Goal: Task Accomplishment & Management: Use online tool/utility

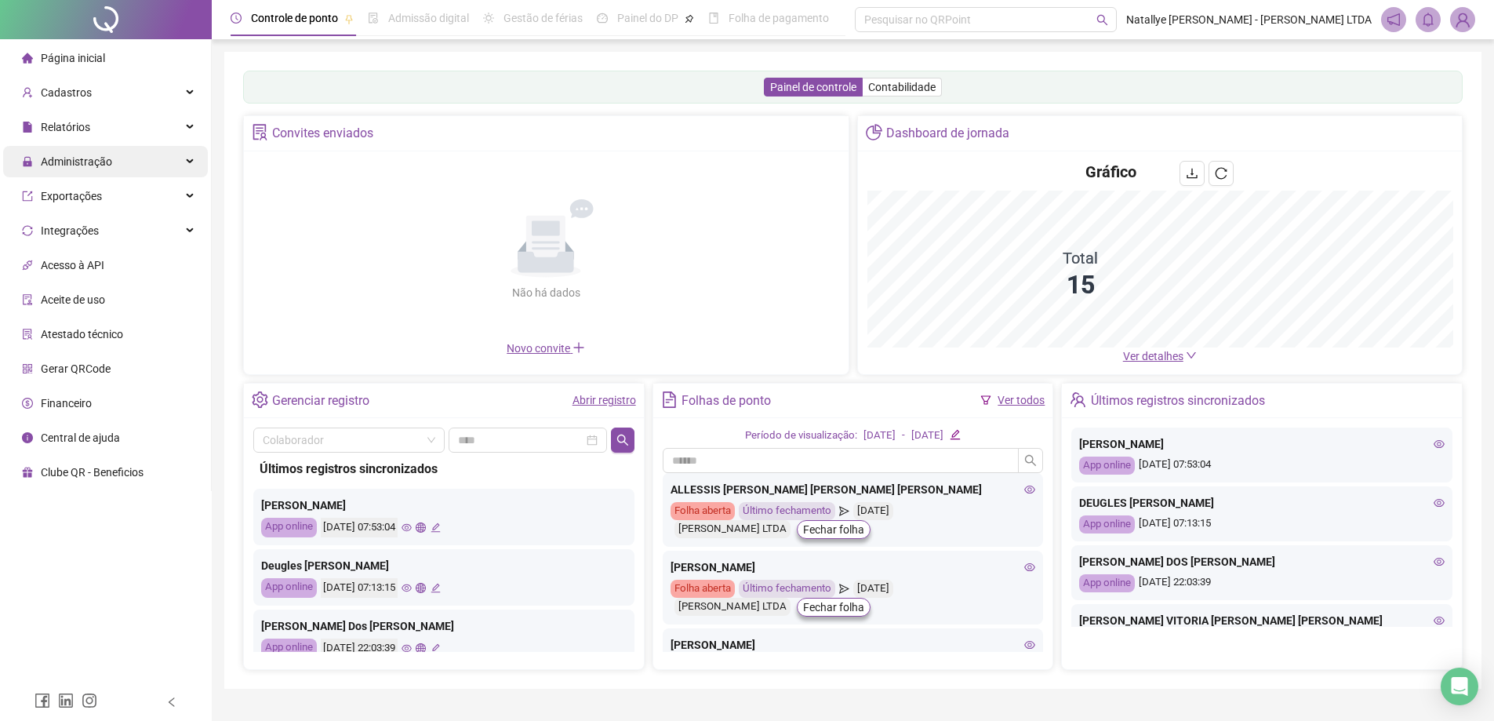
click at [170, 167] on div "Administração" at bounding box center [105, 161] width 205 height 31
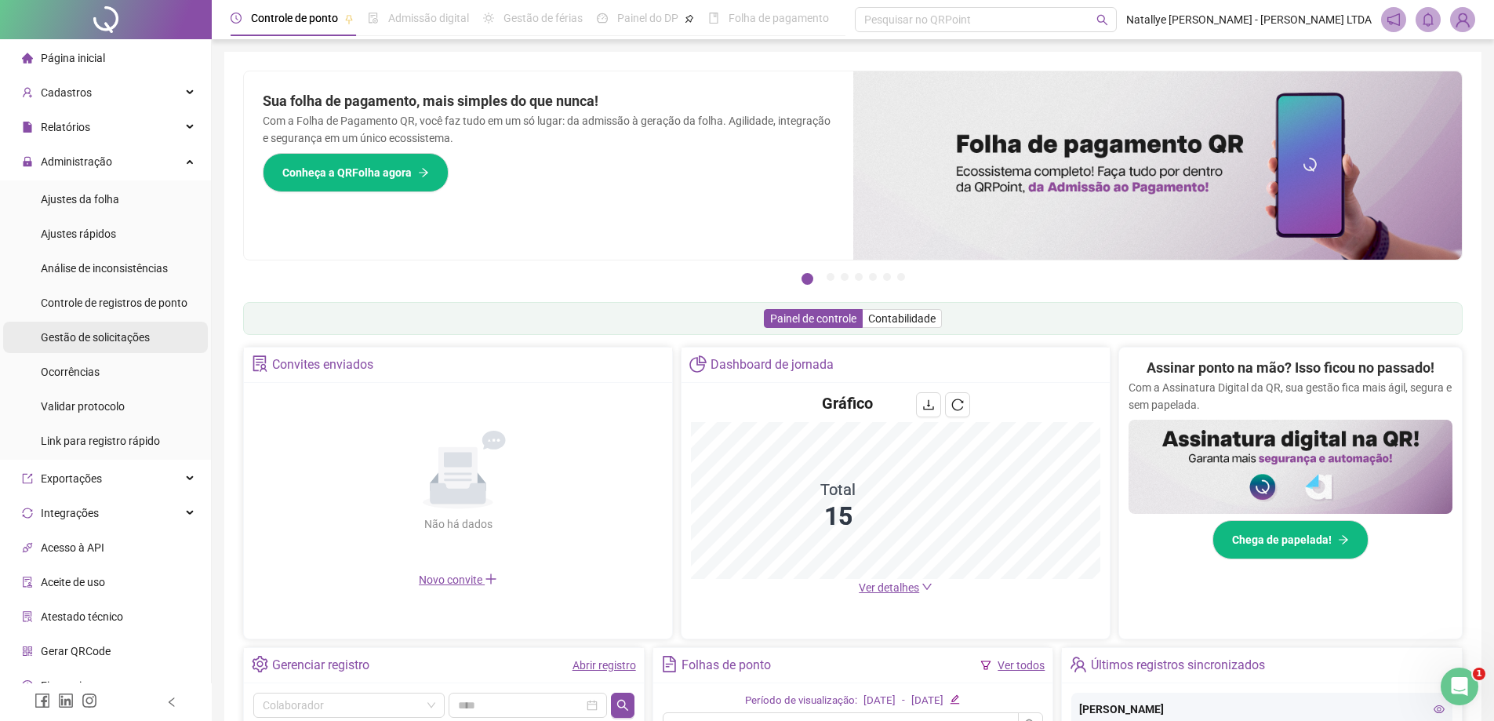
click at [105, 333] on span "Gestão de solicitações" at bounding box center [95, 337] width 109 height 13
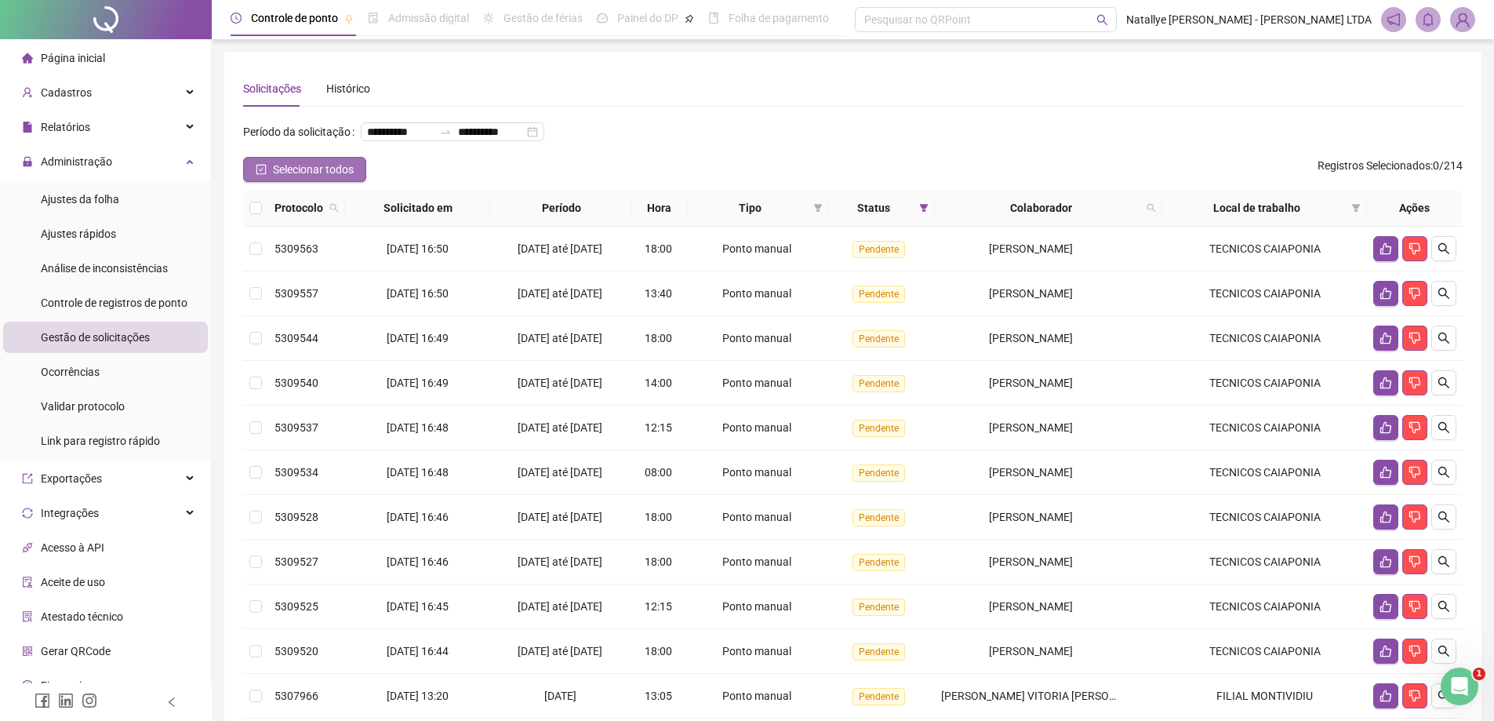
click at [263, 175] on icon "check-square" at bounding box center [261, 169] width 11 height 11
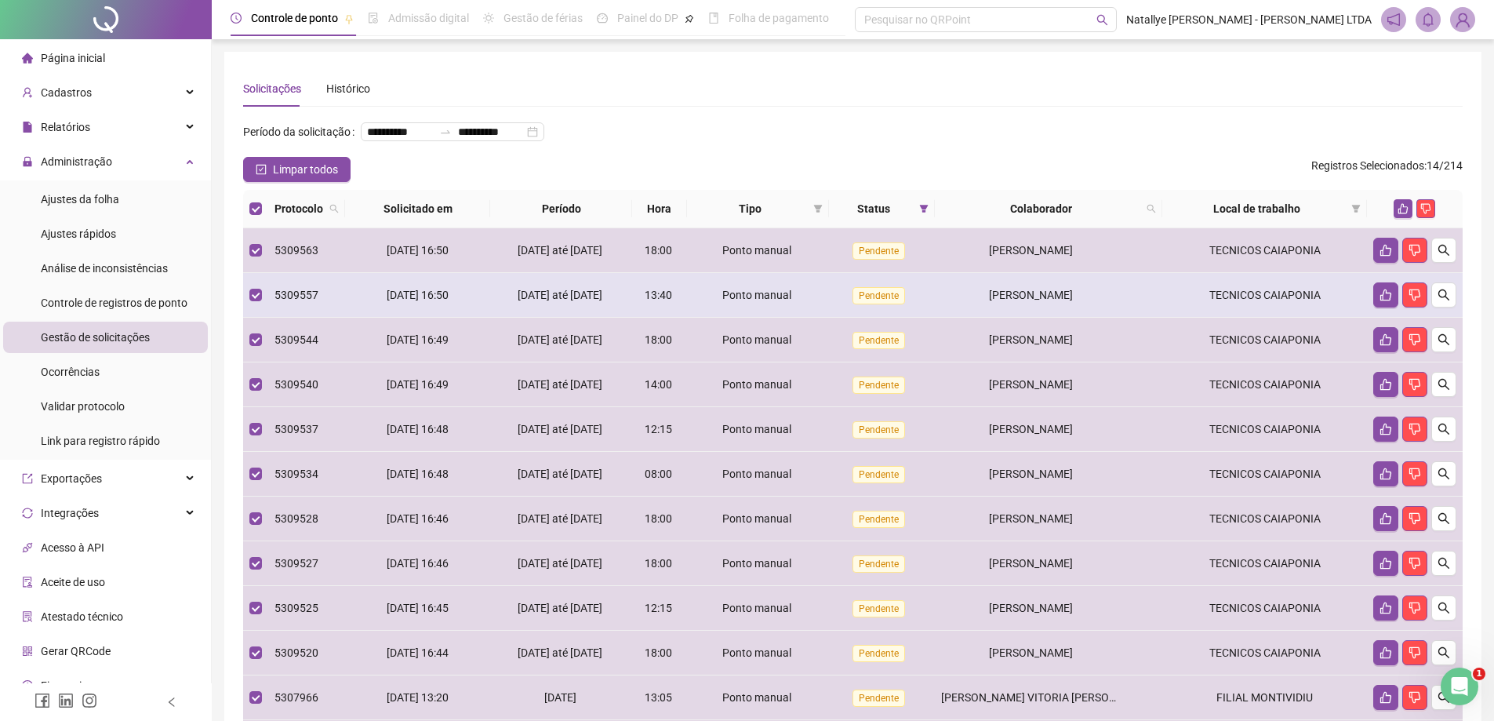
drag, startPoint x: 1400, startPoint y: 231, endPoint x: 1267, endPoint y: 304, distance: 151.3
click at [1400, 214] on icon "like" at bounding box center [1403, 208] width 11 height 11
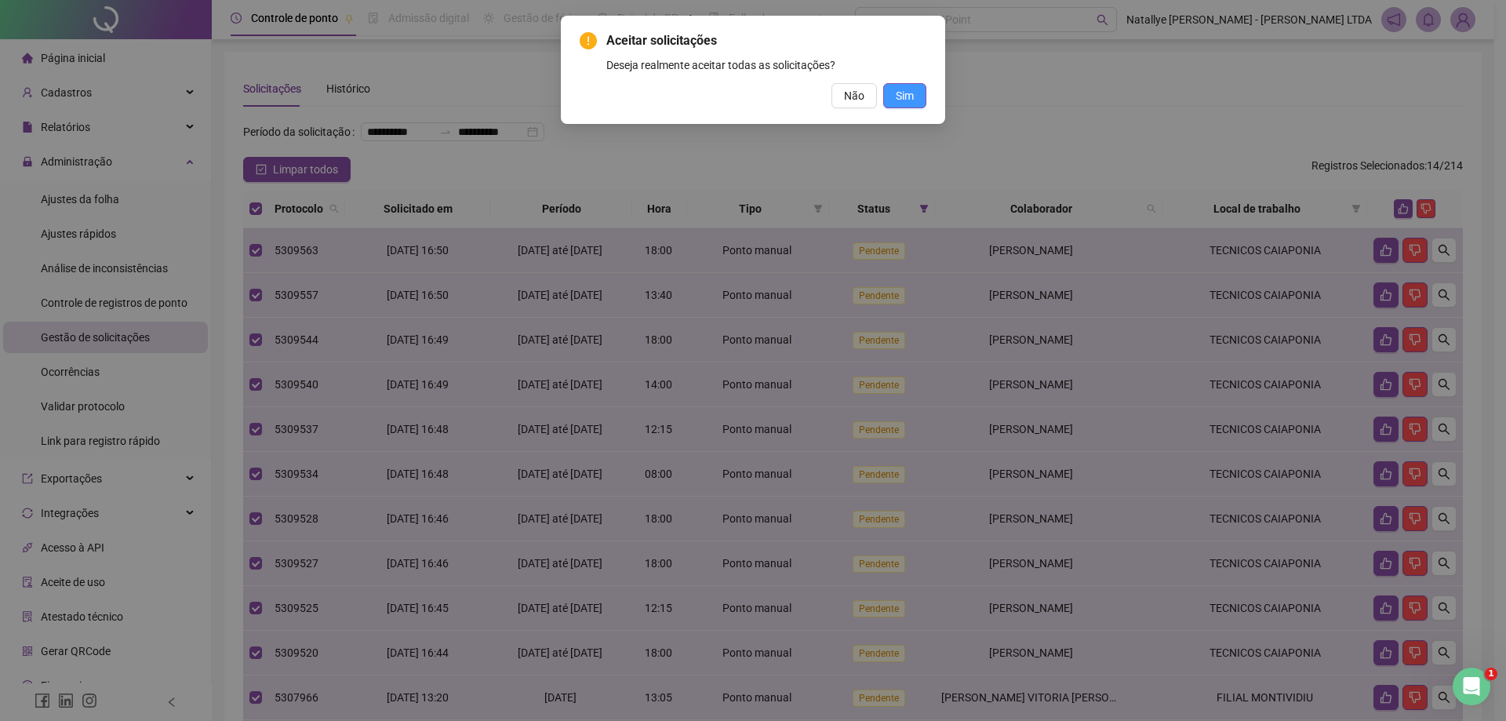
click at [905, 99] on span "Sim" at bounding box center [905, 95] width 18 height 17
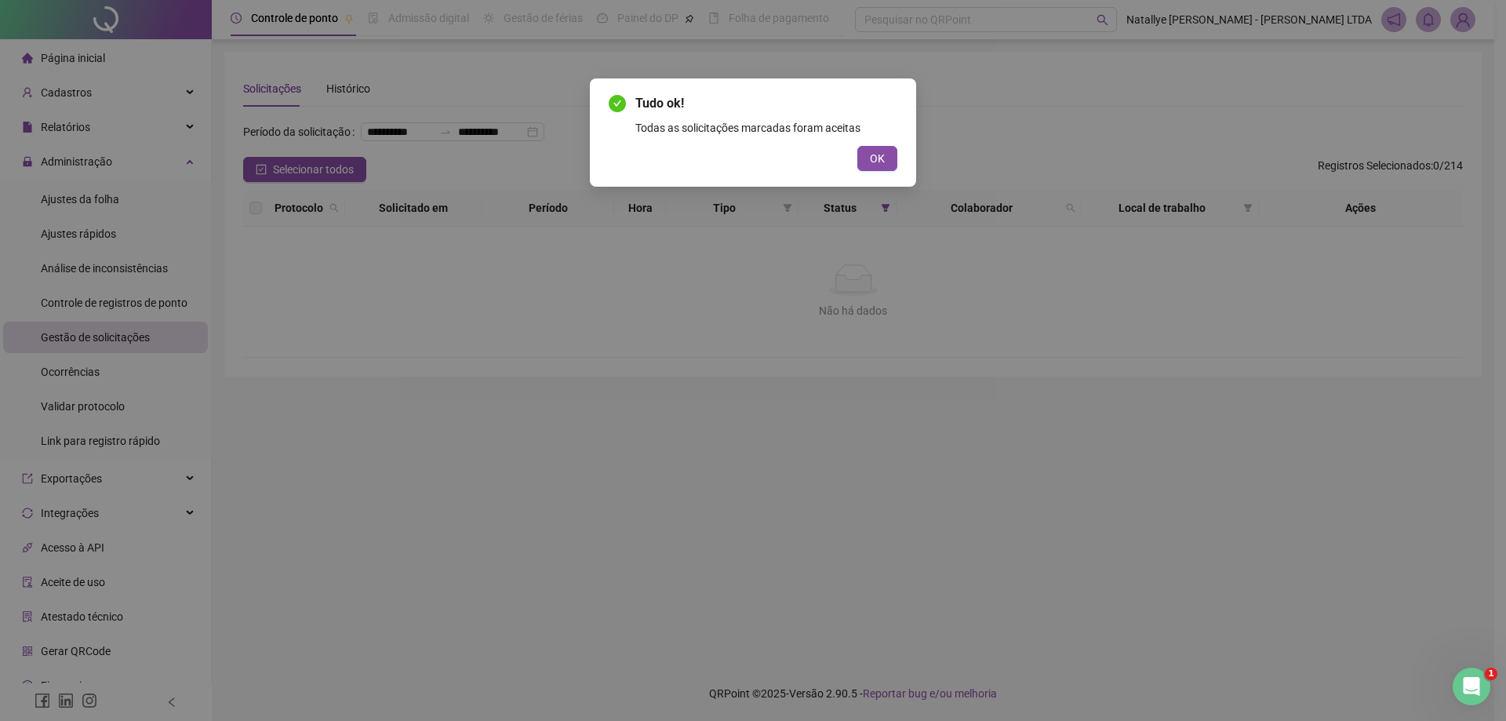
click at [881, 158] on span "OK" at bounding box center [877, 158] width 15 height 17
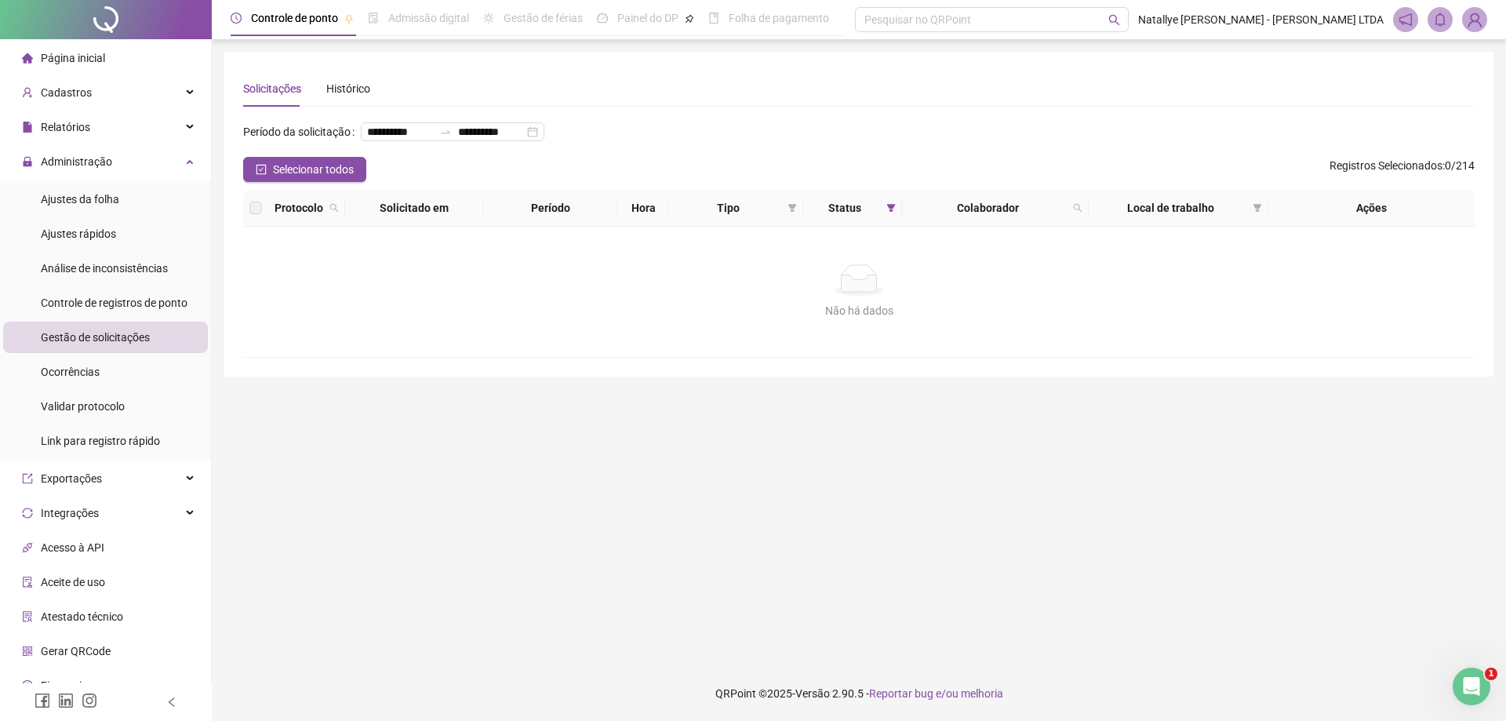
click at [98, 46] on div "Página inicial" at bounding box center [63, 57] width 83 height 31
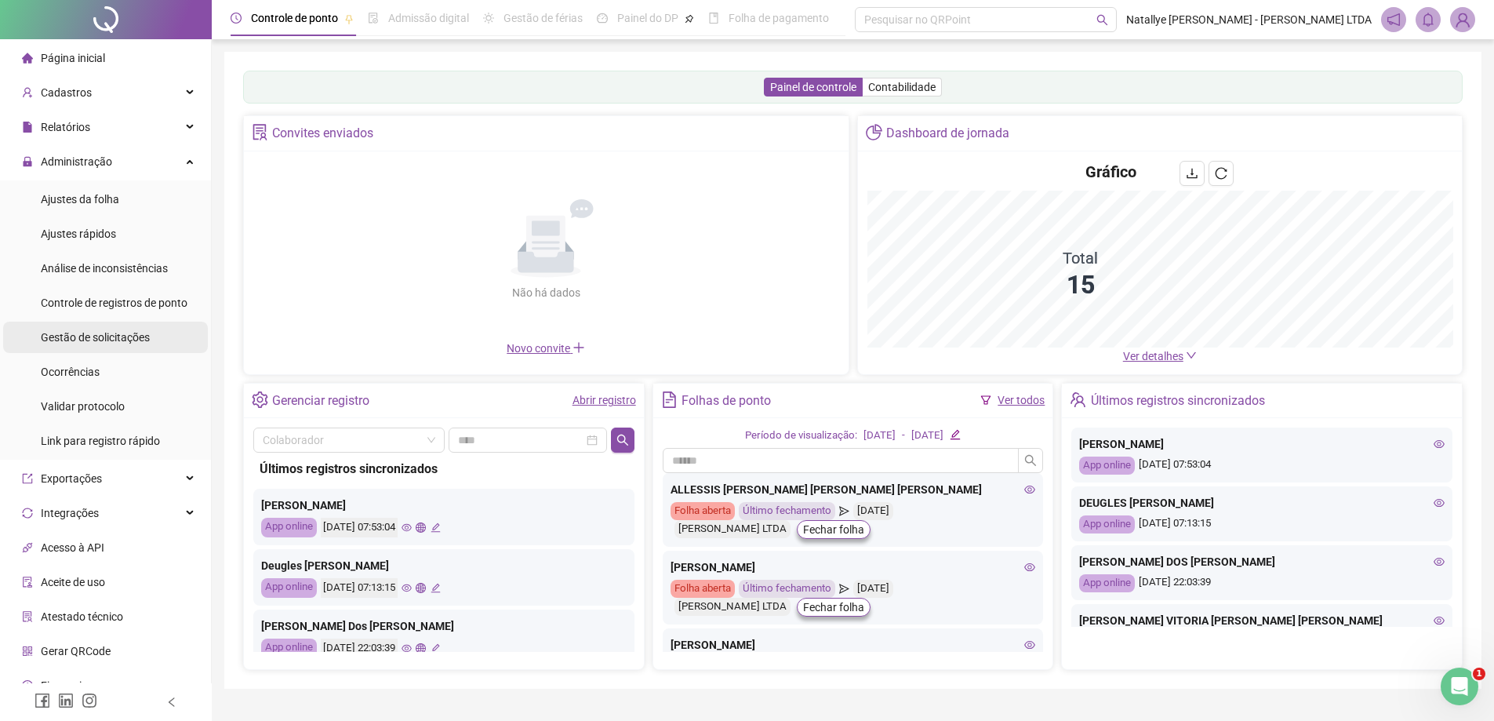
click at [91, 340] on span "Gestão de solicitações" at bounding box center [95, 337] width 109 height 13
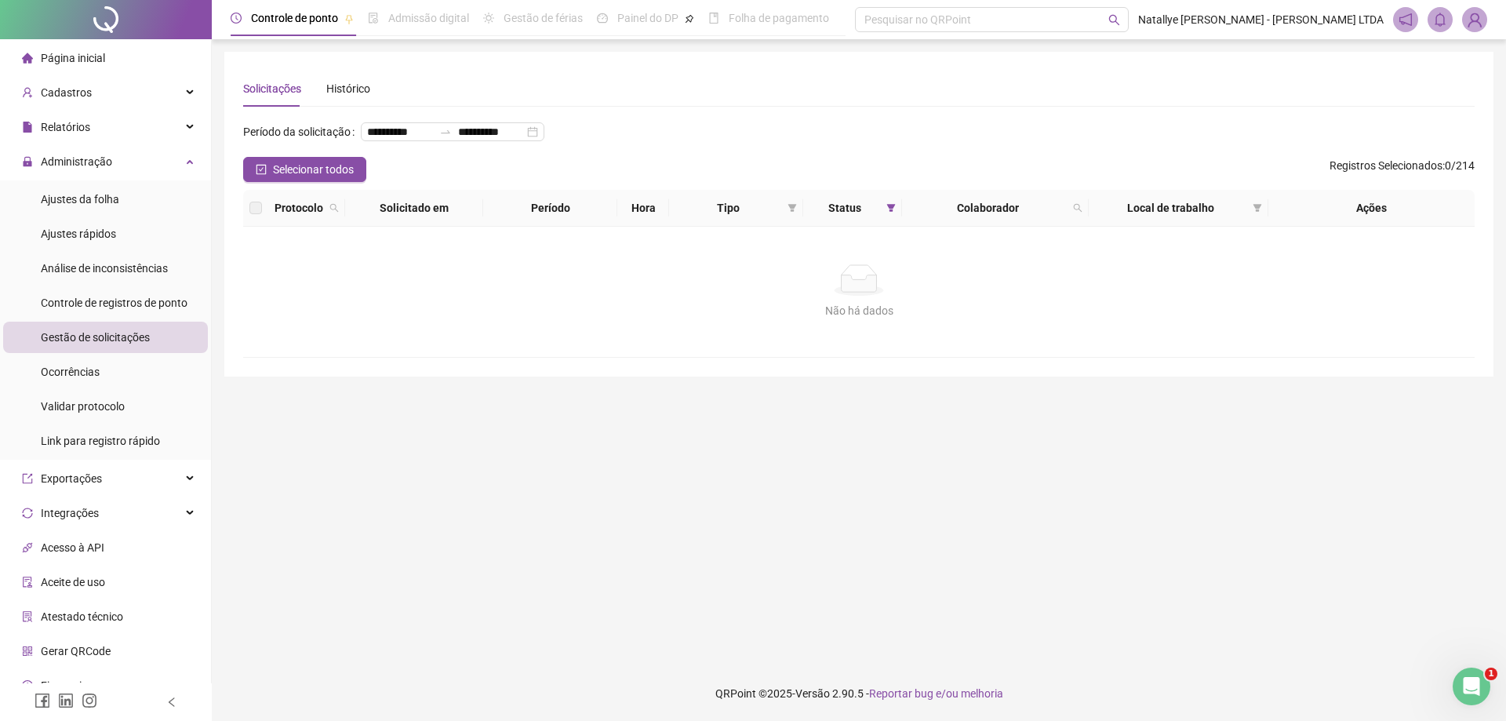
click at [52, 53] on span "Página inicial" at bounding box center [73, 58] width 64 height 13
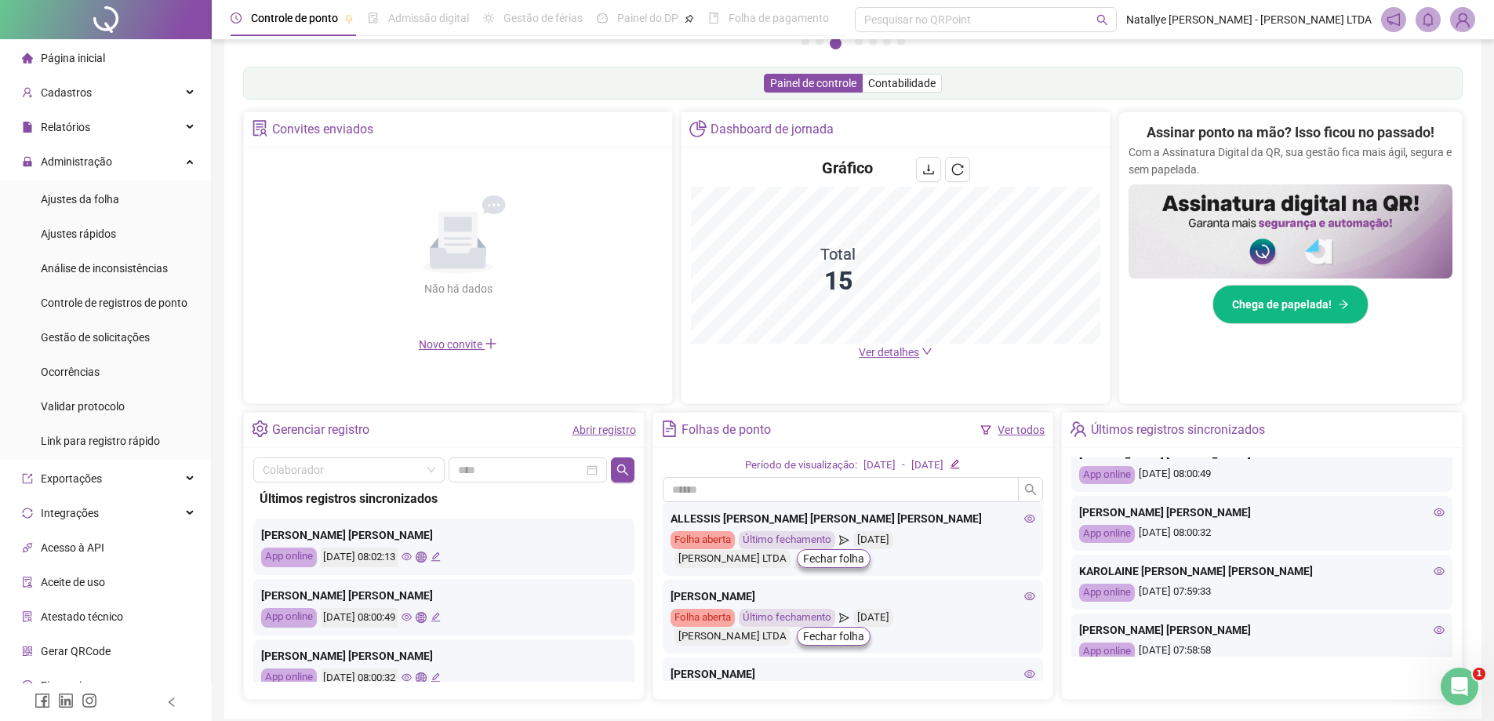
scroll to position [157, 0]
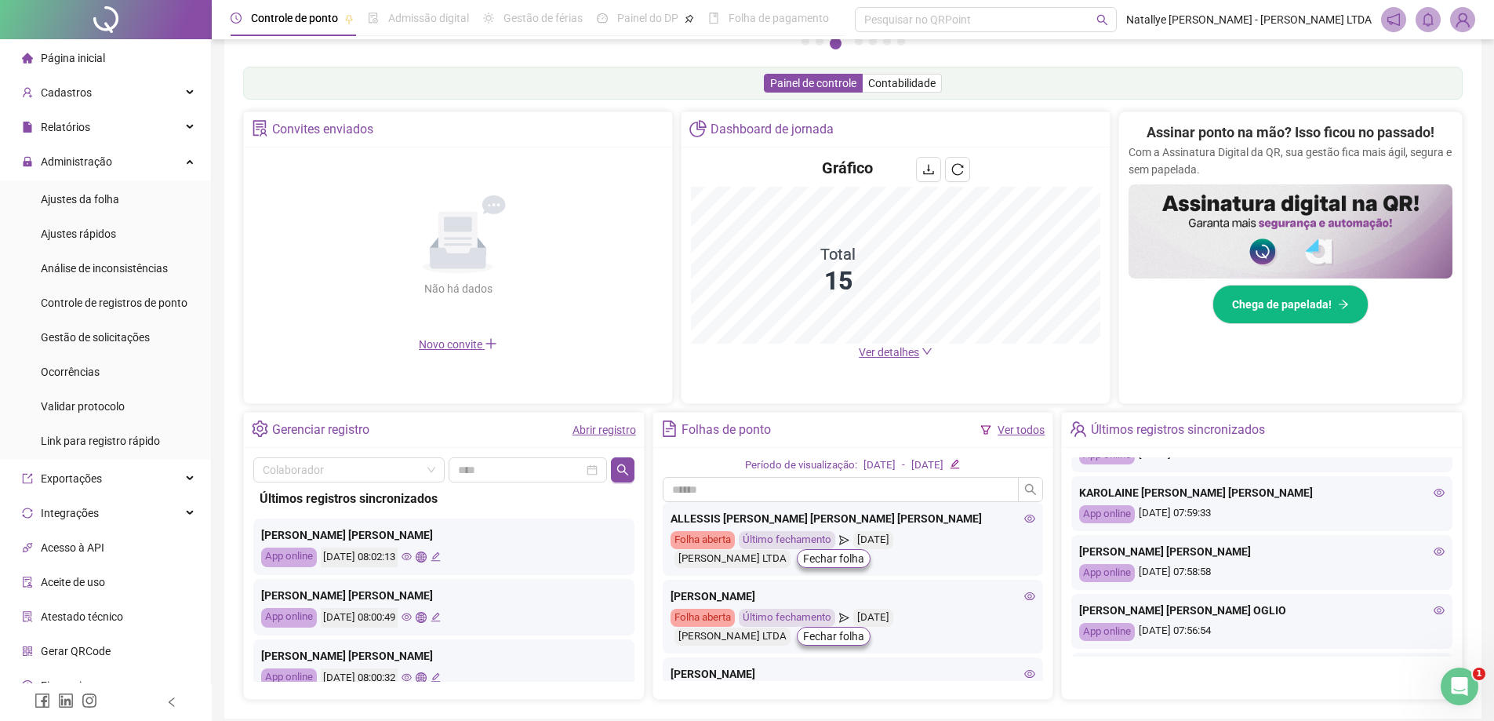
click at [1434, 553] on icon "eye" at bounding box center [1439, 552] width 11 height 8
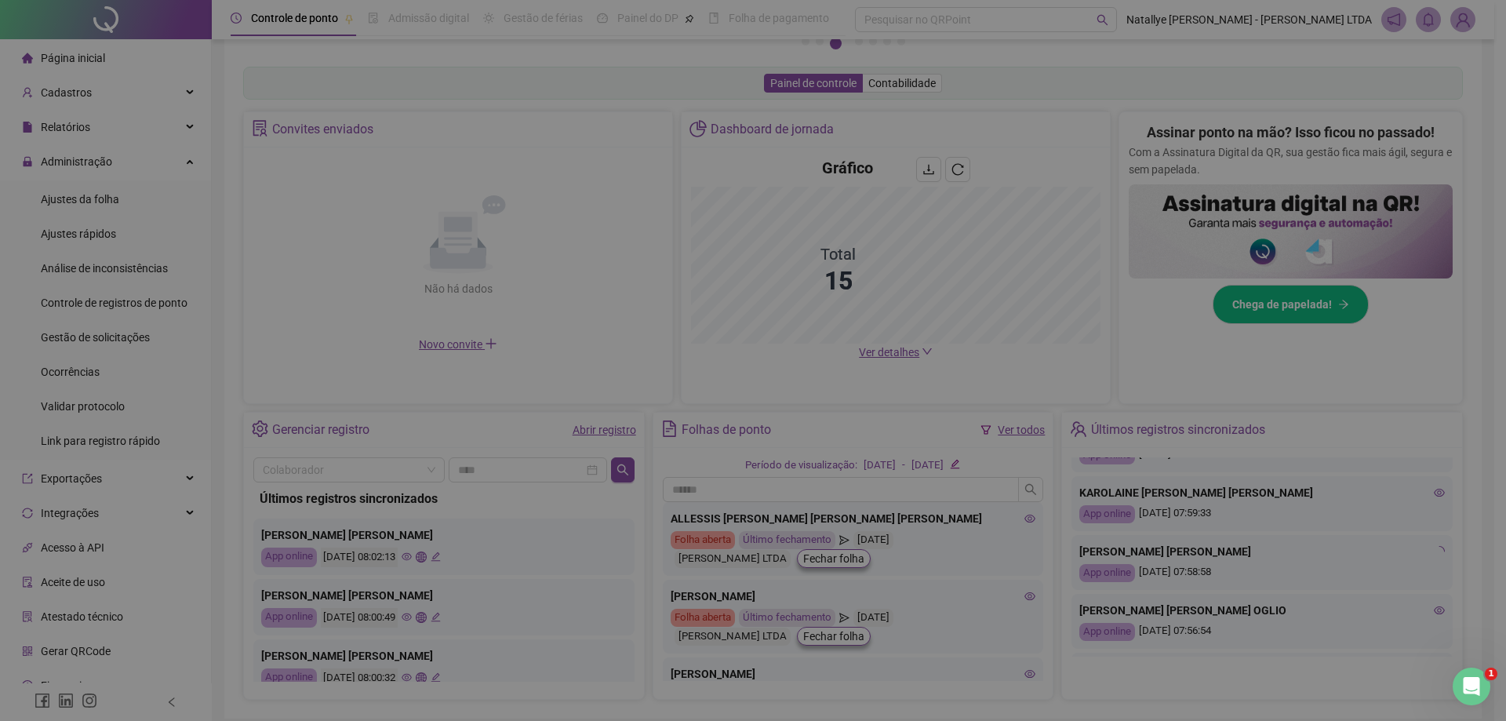
type input "**********"
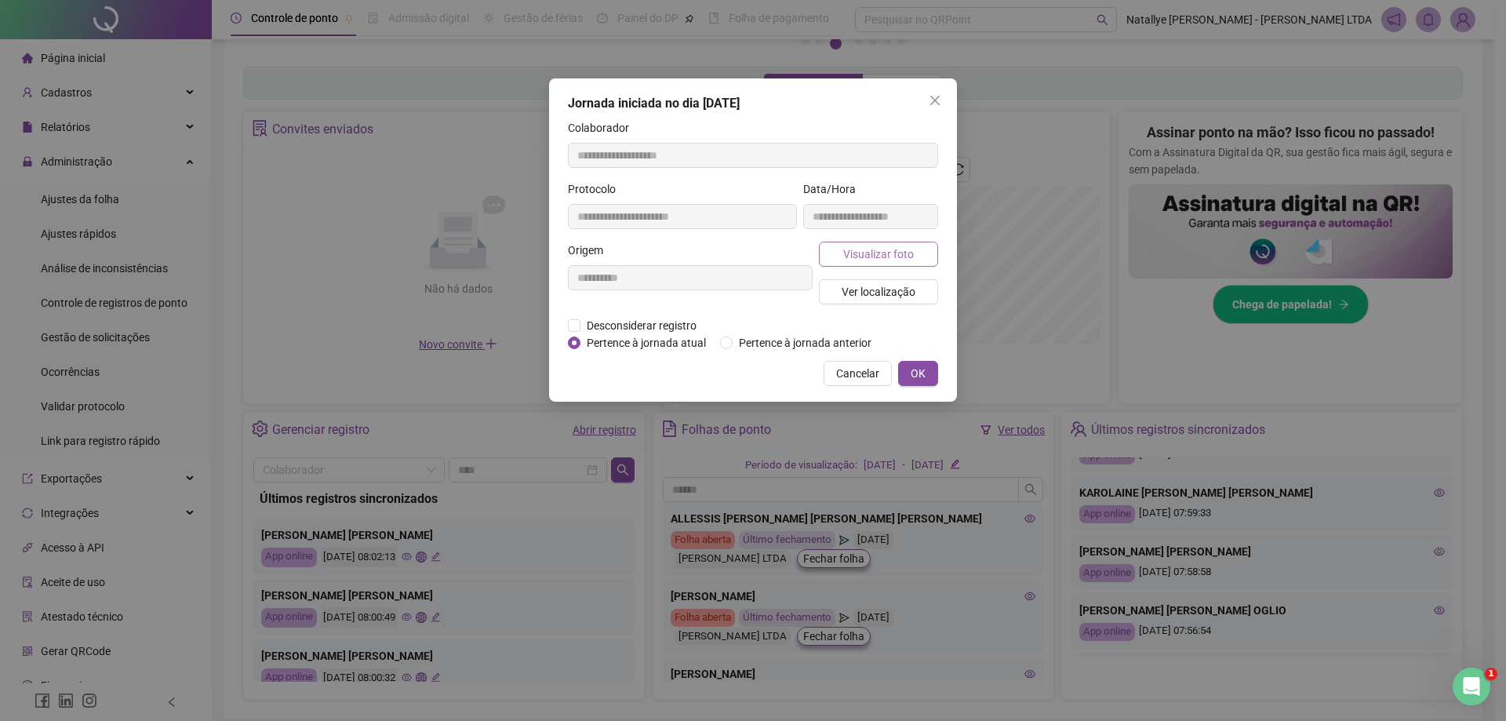
click at [897, 250] on span "Visualizar foto" at bounding box center [878, 254] width 71 height 17
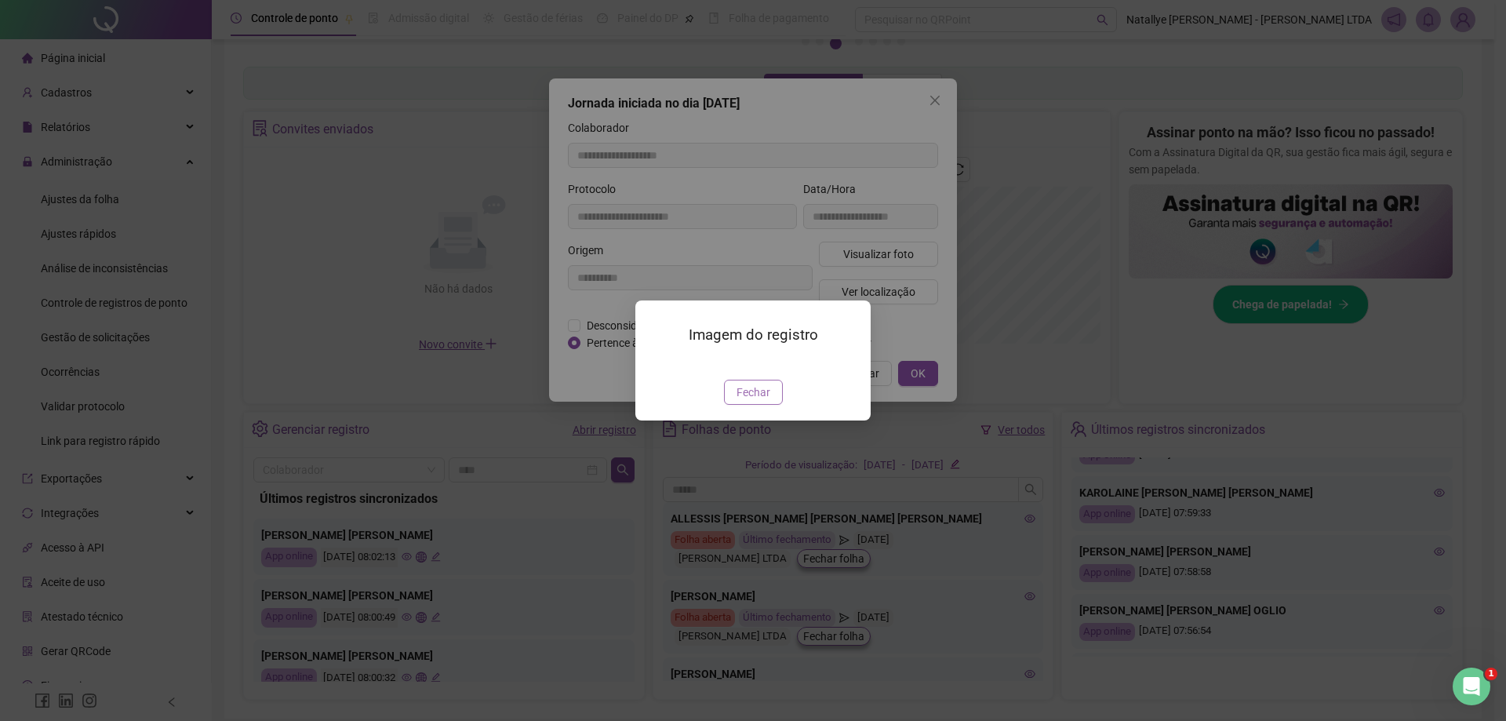
click at [753, 401] on span "Fechar" at bounding box center [754, 392] width 34 height 17
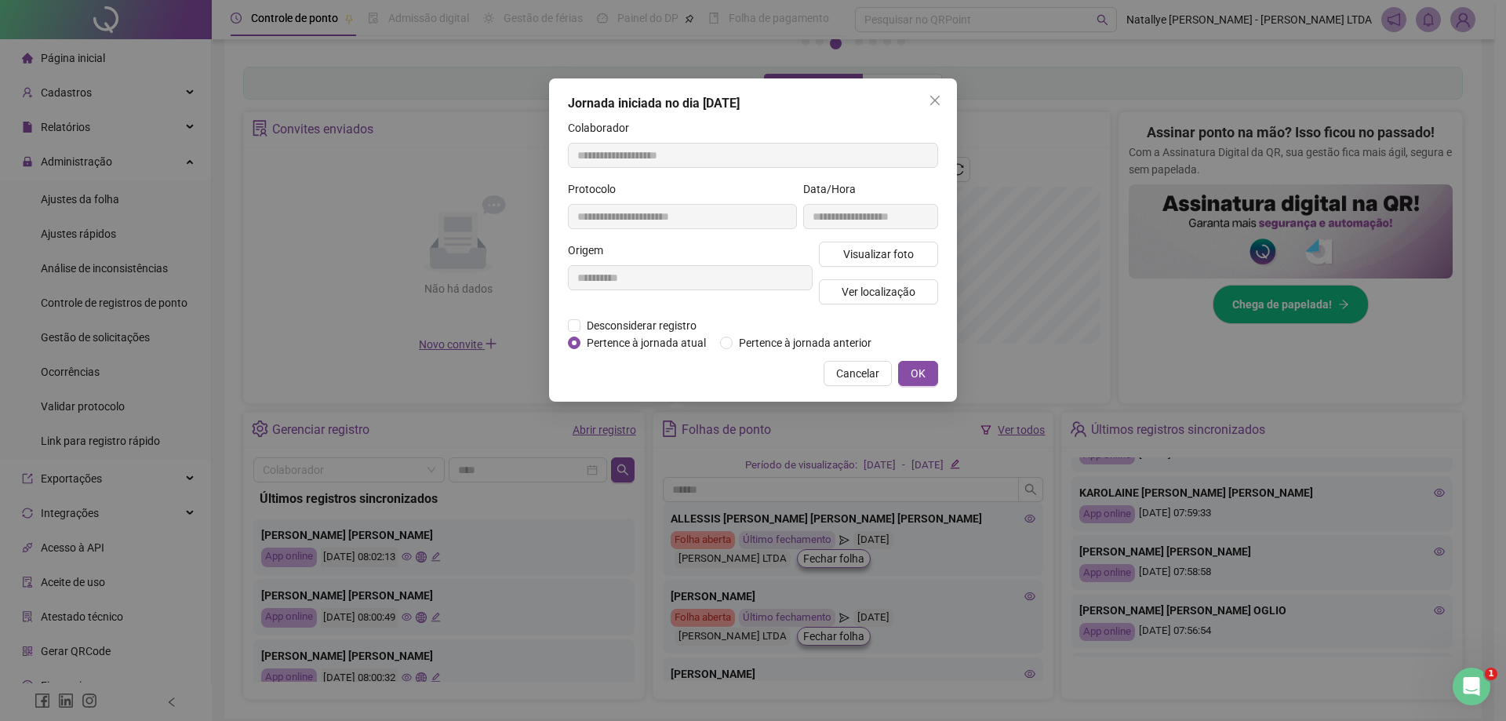
click at [937, 95] on icon "close" at bounding box center [935, 100] width 13 height 13
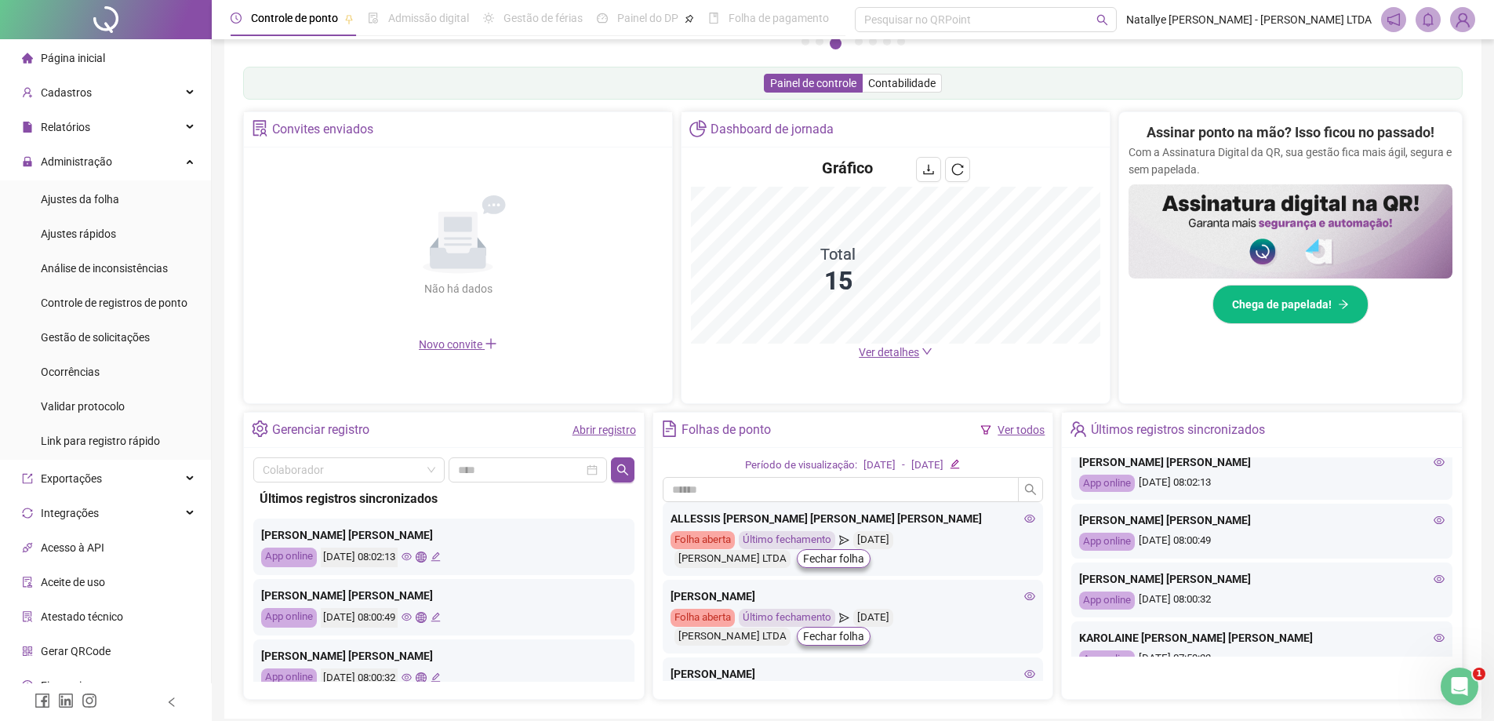
scroll to position [0, 0]
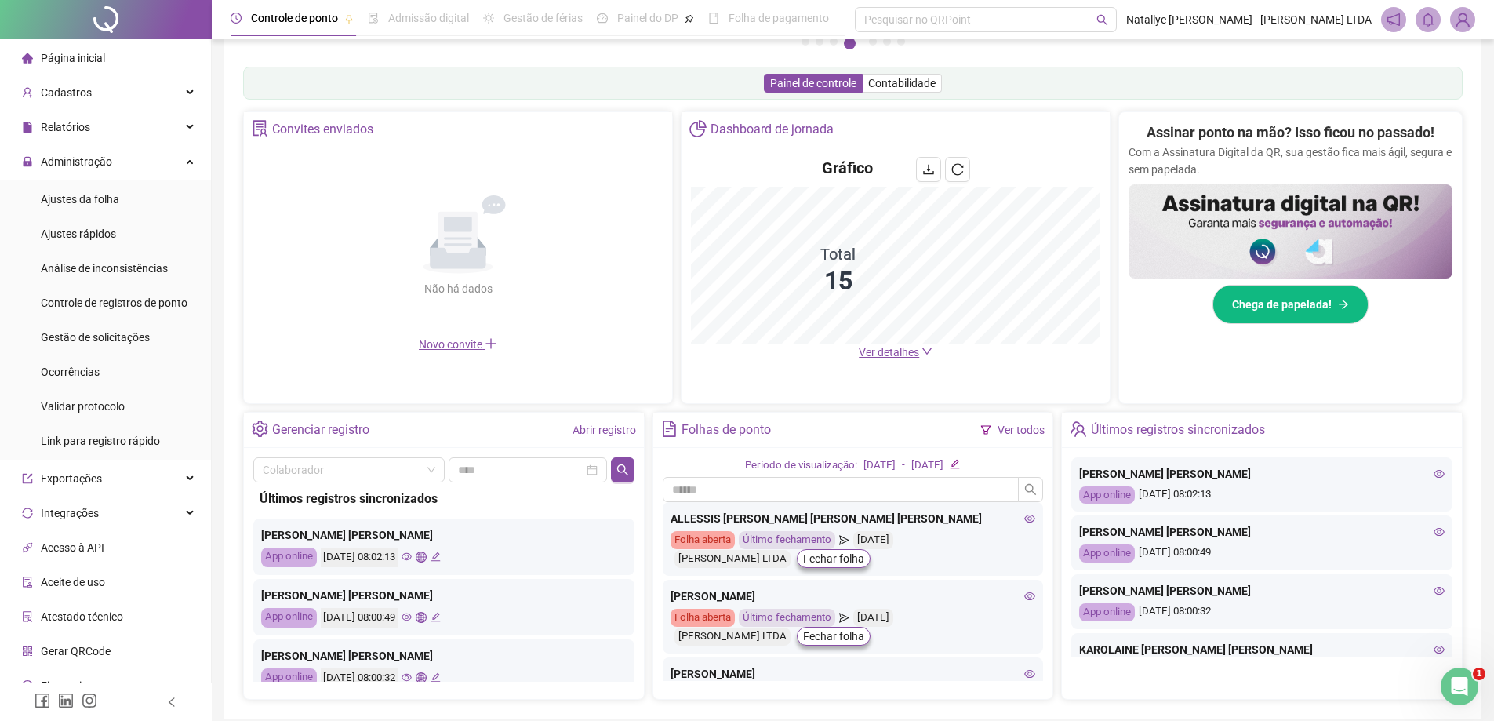
click at [46, 59] on span "Página inicial" at bounding box center [73, 58] width 64 height 13
